Goal: Find specific page/section: Find specific page/section

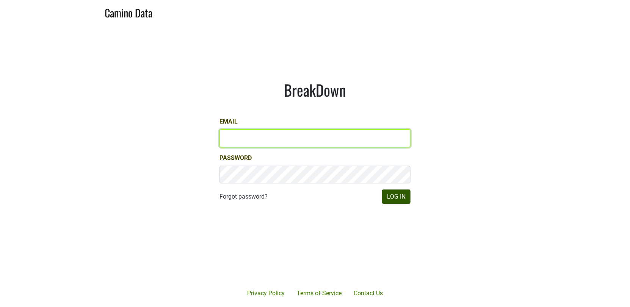
type input "[PERSON_NAME][EMAIL_ADDRESS][DOMAIN_NAME]"
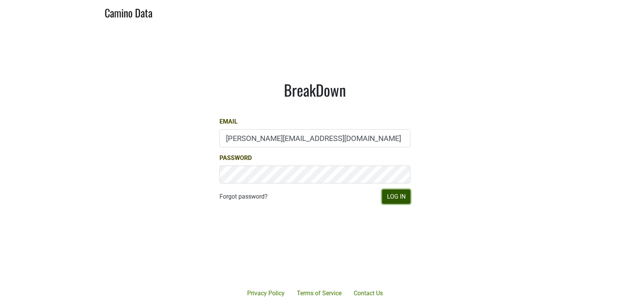
click at [399, 196] on button "Log In" at bounding box center [396, 196] width 28 height 14
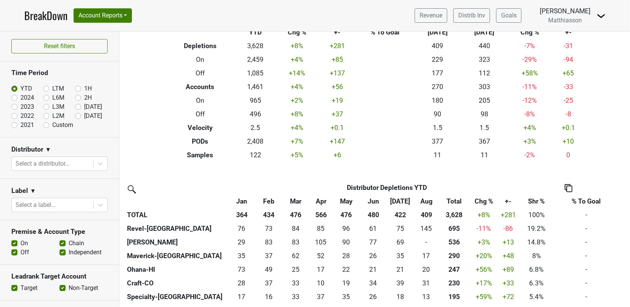
scroll to position [41, 0]
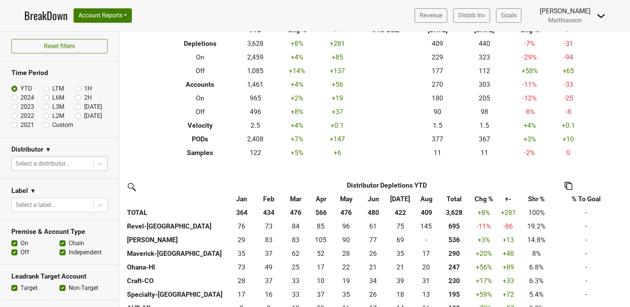
click at [66, 163] on div at bounding box center [53, 163] width 74 height 11
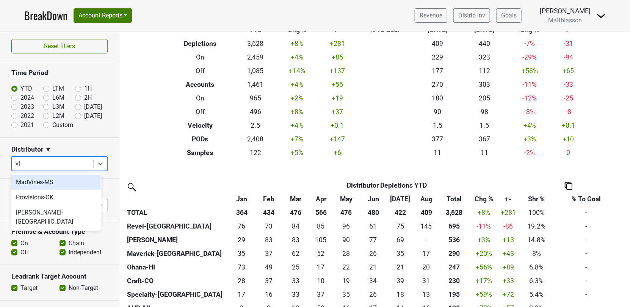
type input "vin"
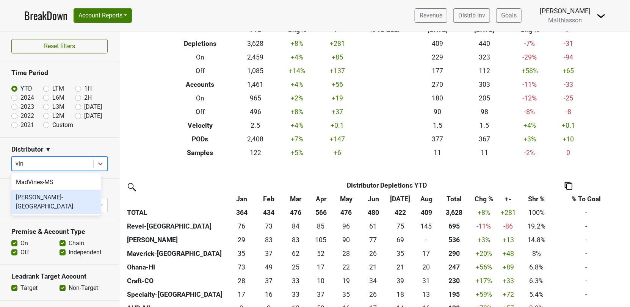
click at [53, 199] on div "[PERSON_NAME]-[GEOGRAPHIC_DATA]" at bounding box center [55, 202] width 89 height 24
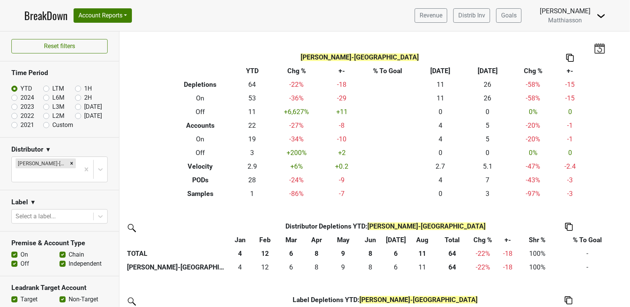
click at [84, 108] on label "[DATE]" at bounding box center [93, 106] width 18 height 9
click at [75, 108] on input "[DATE]" at bounding box center [90, 106] width 30 height 8
radio input "true"
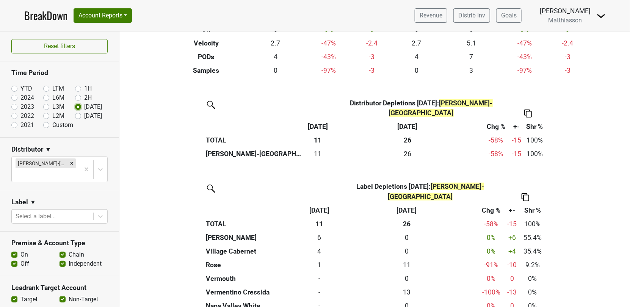
scroll to position [142, 0]
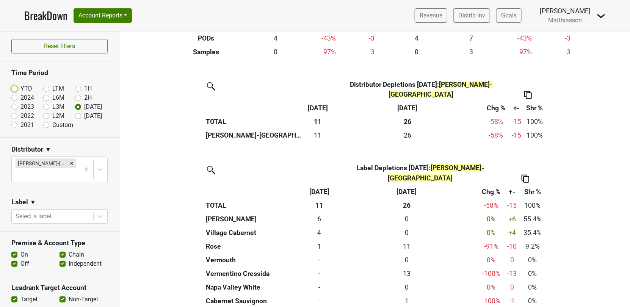
click at [19, 86] on input "YTD" at bounding box center [26, 88] width 30 height 8
radio input "true"
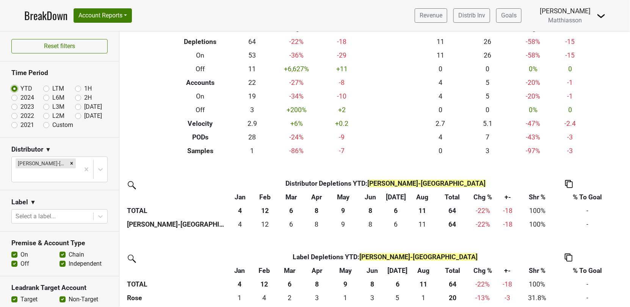
scroll to position [0, 0]
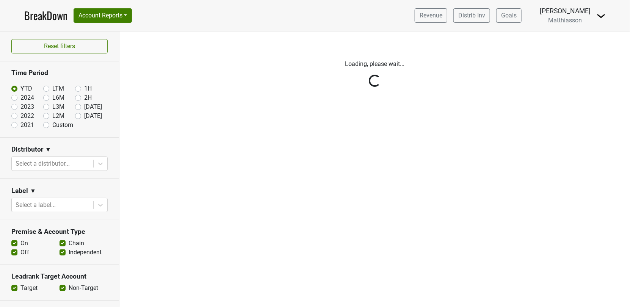
click at [67, 161] on div "Reset filters Time Period YTD LTM 1H 2024 L6M 2H 2023 L3M Aug '25 2022 L2M Sep …" at bounding box center [59, 168] width 119 height 275
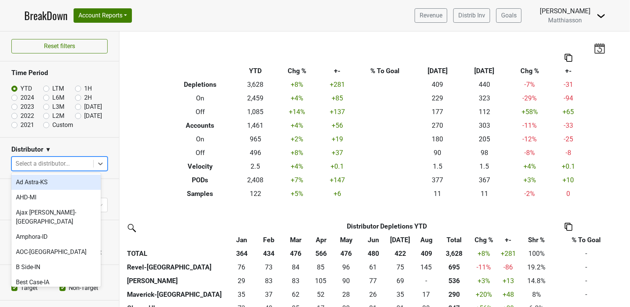
click at [67, 161] on div at bounding box center [53, 163] width 74 height 11
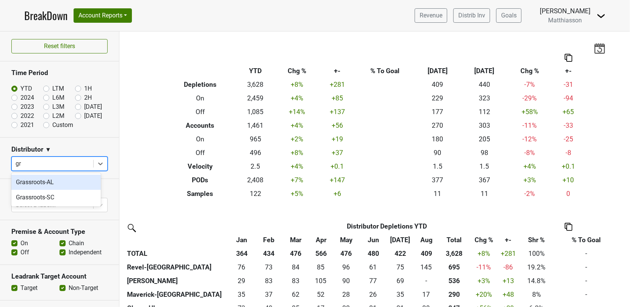
type input "gra"
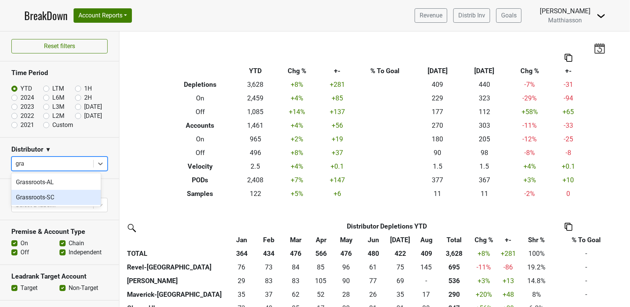
click at [39, 195] on div "Grassroots-SC" at bounding box center [55, 197] width 89 height 15
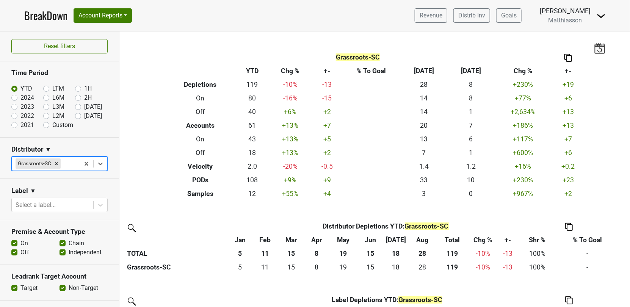
click at [84, 106] on label "[DATE]" at bounding box center [93, 106] width 18 height 9
click at [75, 106] on input "[DATE]" at bounding box center [90, 106] width 30 height 8
radio input "true"
